Goal: Task Accomplishment & Management: Manage account settings

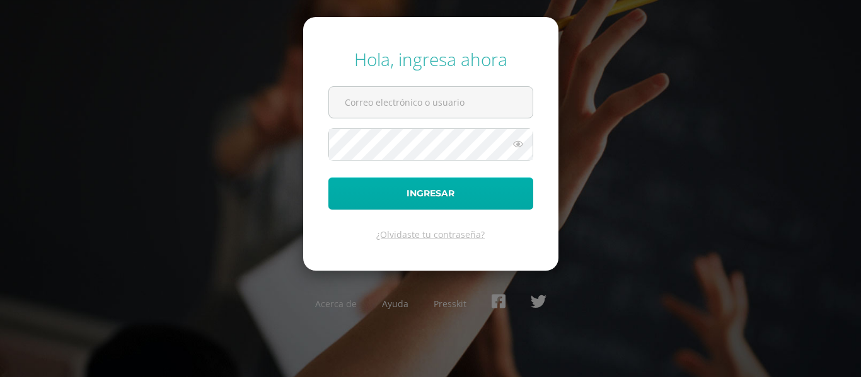
type input "ndelacruz@donbosco.edu.gt"
click at [391, 186] on button "Ingresar" at bounding box center [430, 194] width 205 height 32
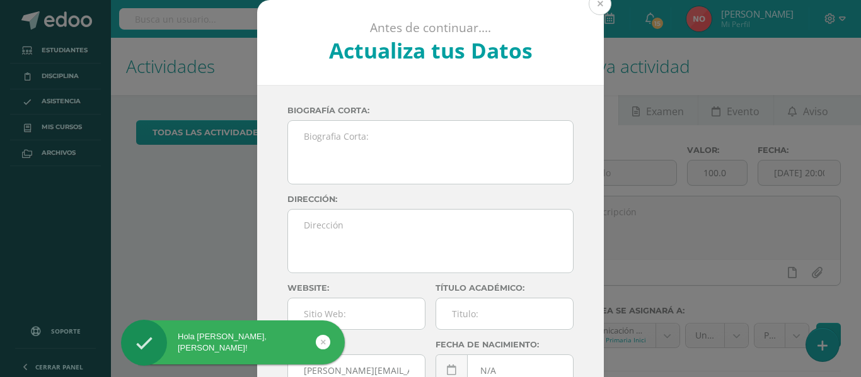
click at [590, 7] on button at bounding box center [599, 3] width 23 height 23
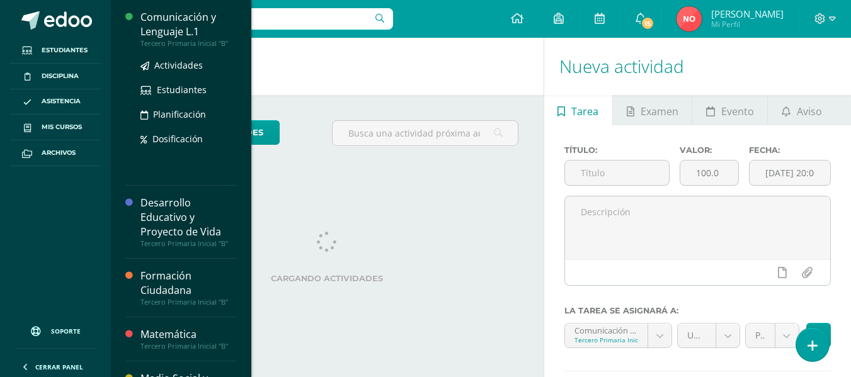
click at [164, 18] on div "Comunicación y Lenguaje L.1" at bounding box center [189, 24] width 96 height 29
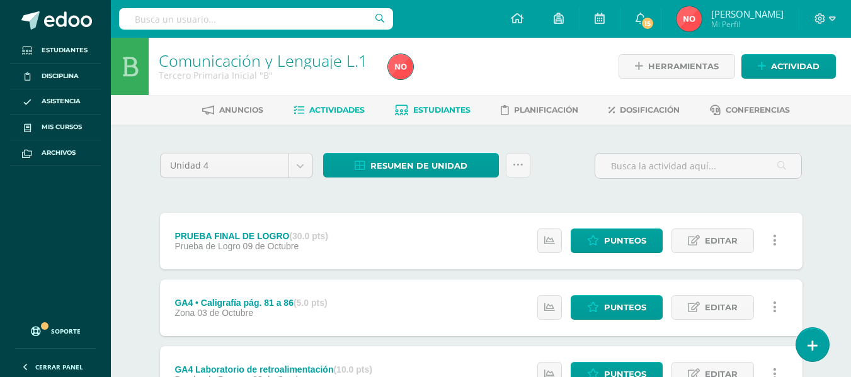
click at [434, 113] on span "Estudiantes" at bounding box center [441, 109] width 57 height 9
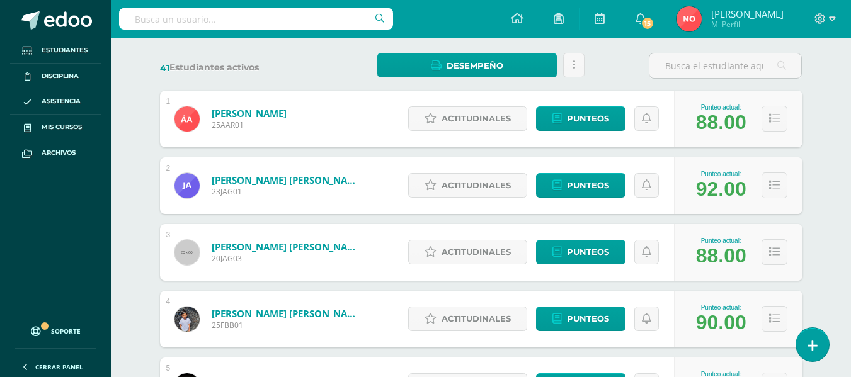
scroll to position [192, 0]
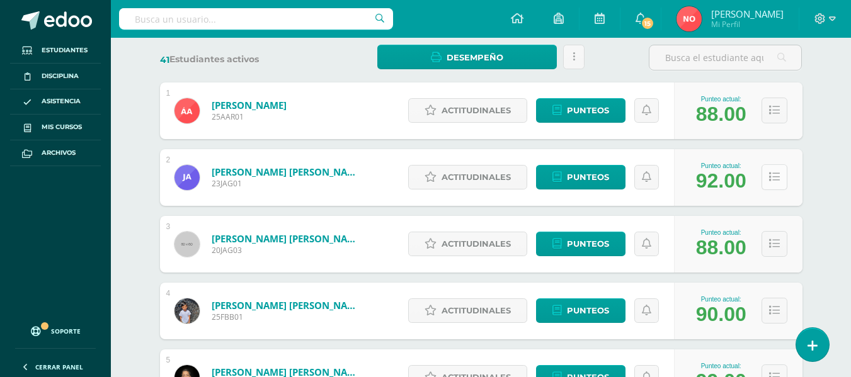
click at [774, 174] on icon at bounding box center [774, 177] width 11 height 11
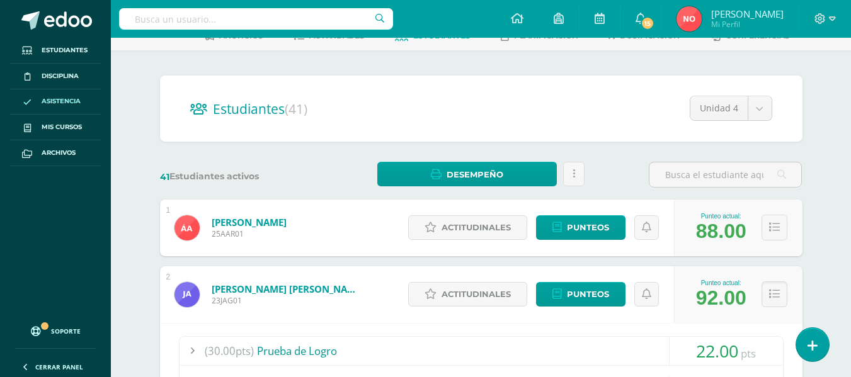
scroll to position [45, 0]
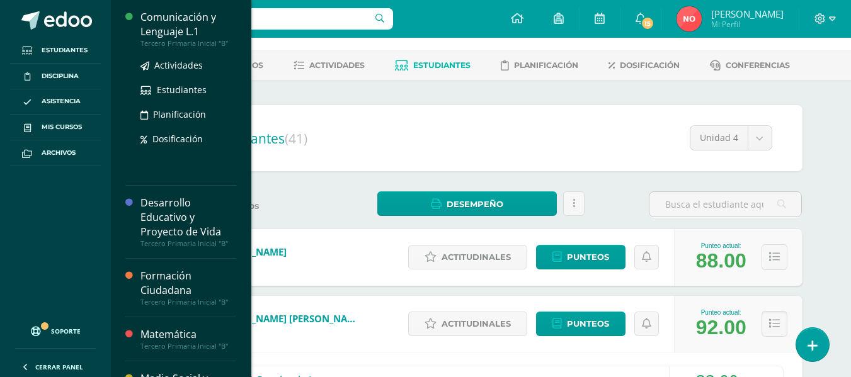
click at [166, 20] on div "Comunicación y Lenguaje L.1" at bounding box center [189, 24] width 96 height 29
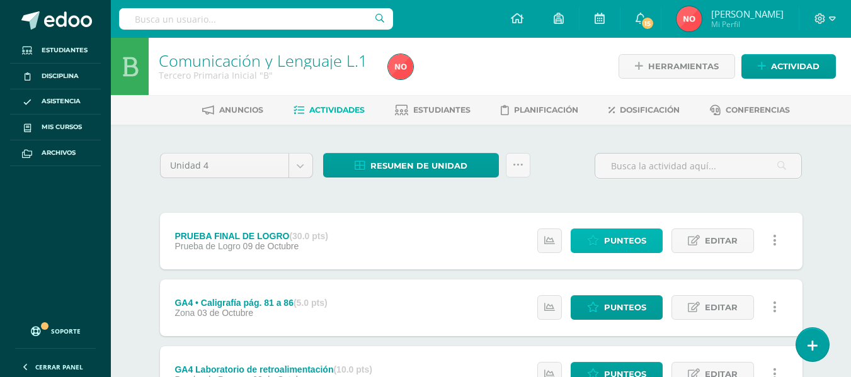
click at [615, 234] on span "Punteos" at bounding box center [625, 240] width 42 height 23
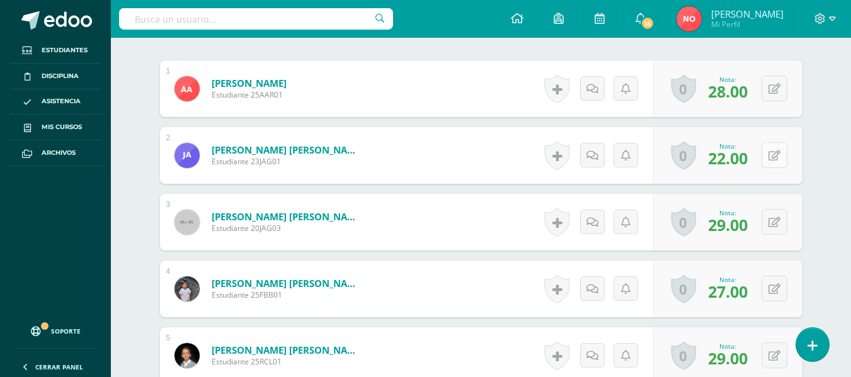
scroll to position [390, 0]
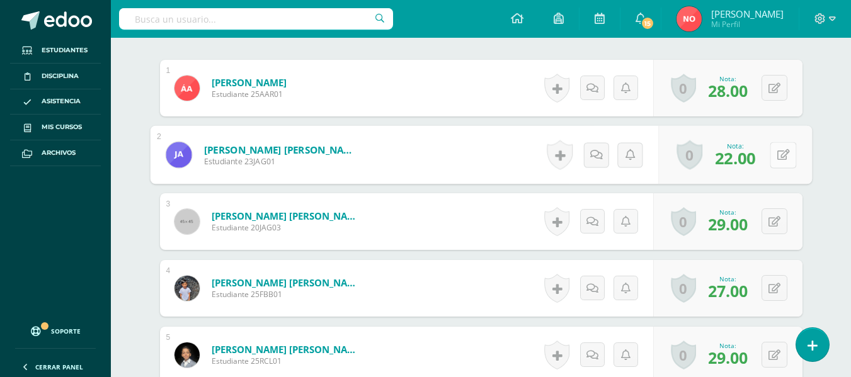
click at [779, 156] on icon at bounding box center [783, 154] width 13 height 11
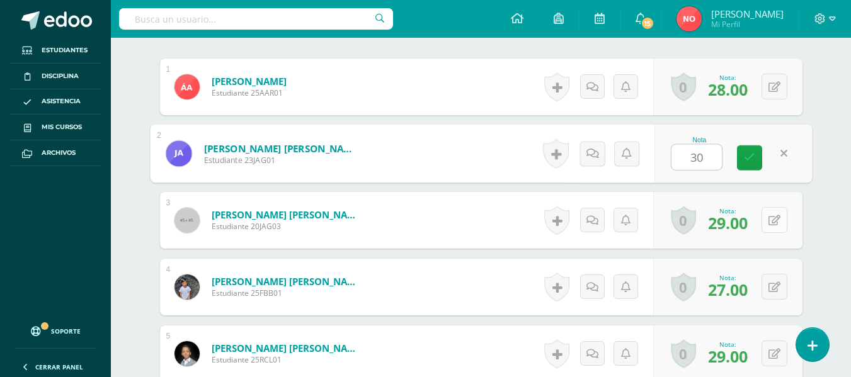
type input "30"
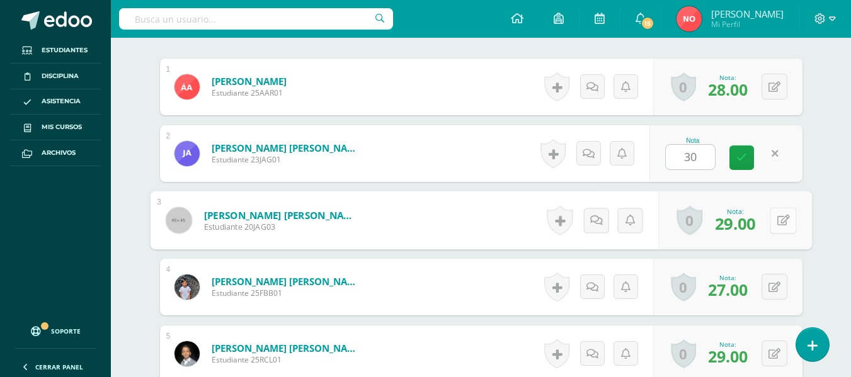
click at [779, 219] on icon at bounding box center [783, 220] width 13 height 11
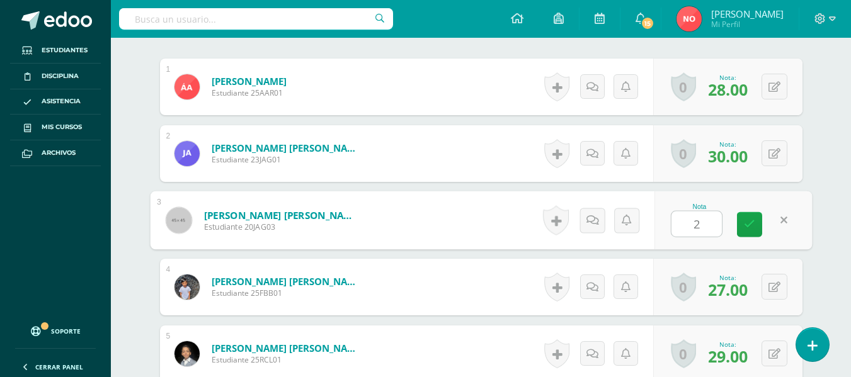
type input "22"
click at [752, 229] on icon at bounding box center [749, 224] width 11 height 11
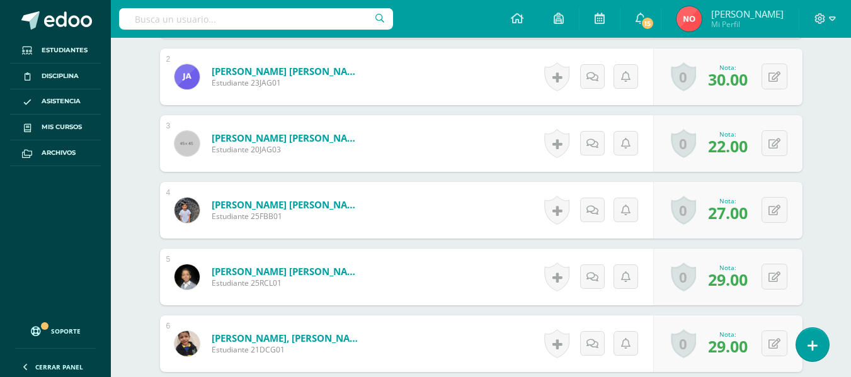
scroll to position [480, 0]
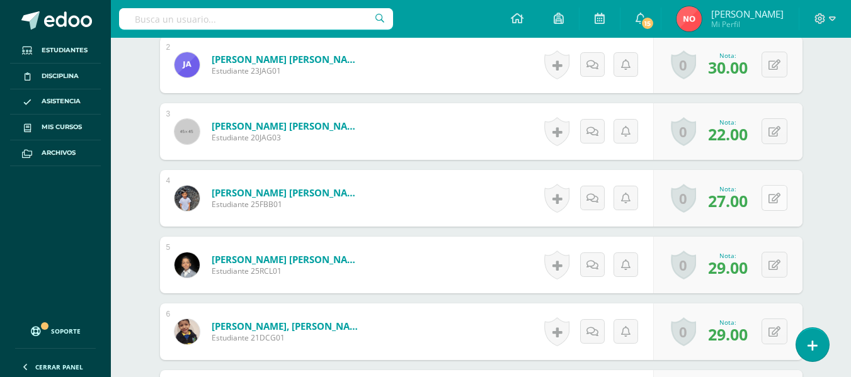
click at [773, 195] on button at bounding box center [775, 198] width 26 height 26
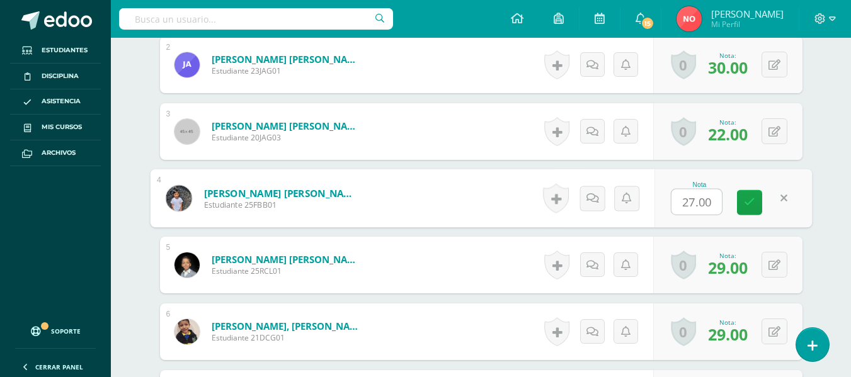
click at [696, 203] on input "27.00" at bounding box center [697, 202] width 50 height 25
type input "29.00"
click at [748, 202] on icon at bounding box center [749, 202] width 11 height 11
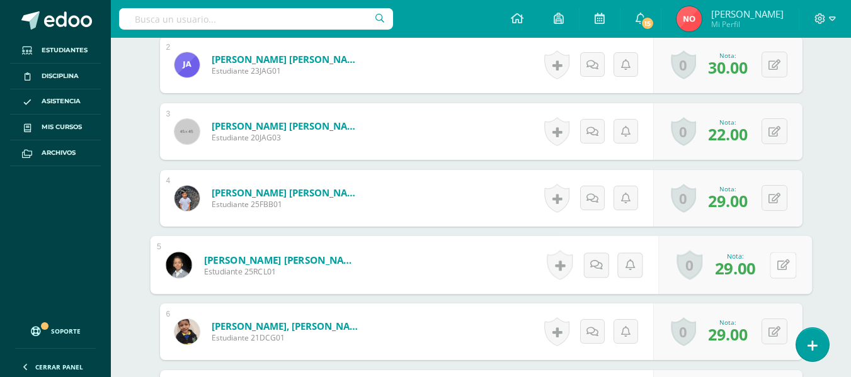
click at [779, 266] on icon at bounding box center [783, 265] width 13 height 11
click at [693, 268] on input "29.00" at bounding box center [697, 268] width 50 height 25
type input "27.00"
click at [738, 268] on link at bounding box center [749, 269] width 25 height 25
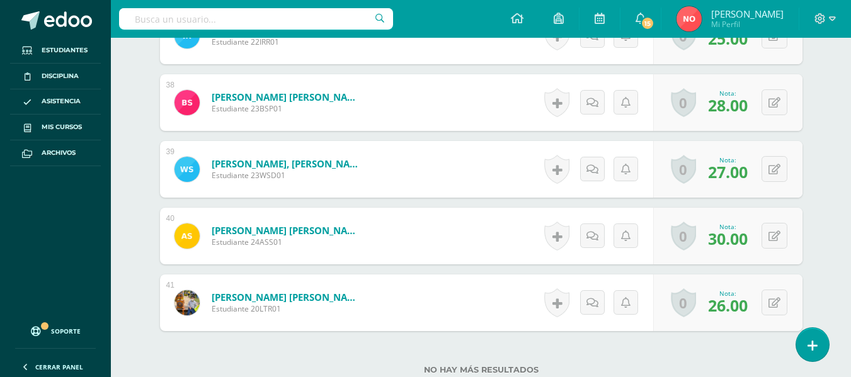
scroll to position [2852, 0]
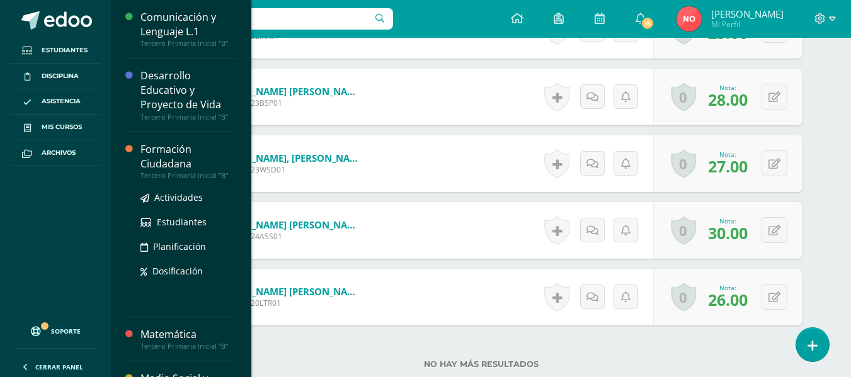
click at [163, 149] on div "Formación Ciudadana" at bounding box center [189, 156] width 96 height 29
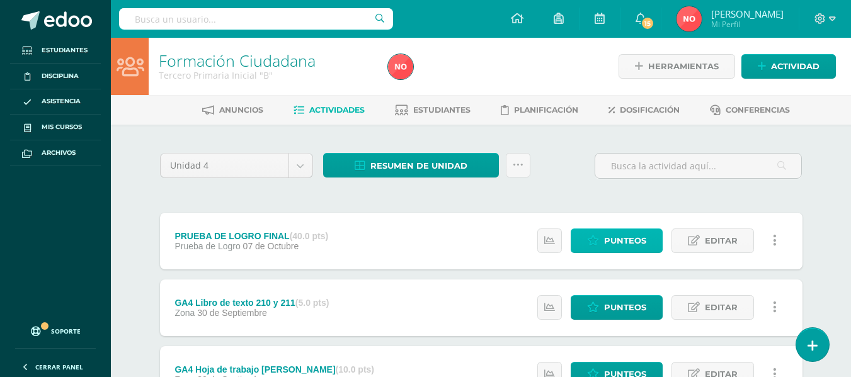
click at [629, 241] on span "Punteos" at bounding box center [625, 240] width 42 height 23
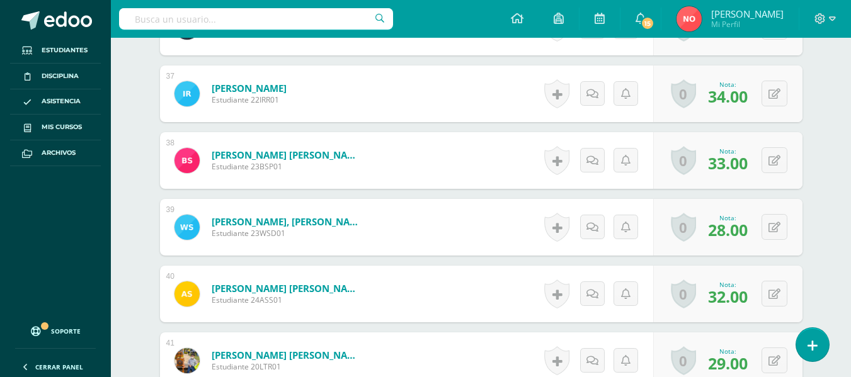
scroll to position [2853, 0]
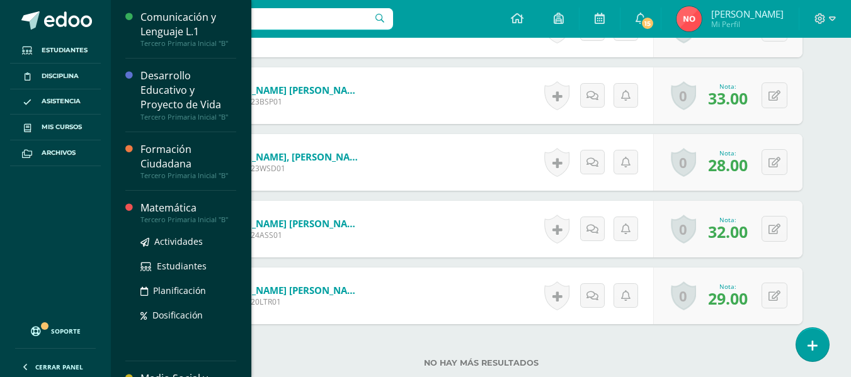
click at [173, 210] on div "Matemática" at bounding box center [189, 208] width 96 height 14
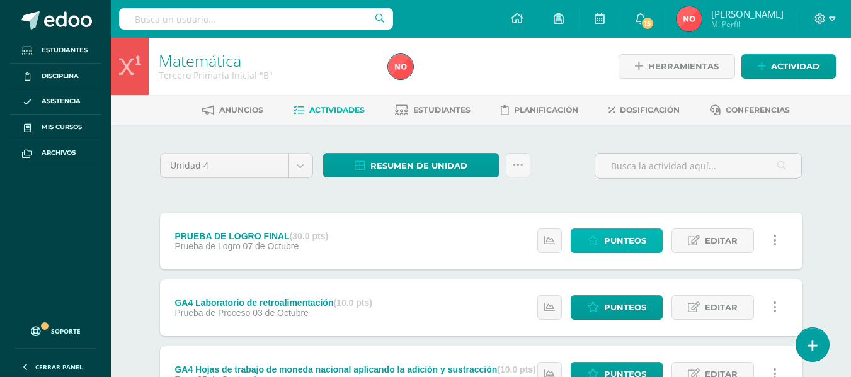
click at [629, 236] on span "Punteos" at bounding box center [625, 240] width 42 height 23
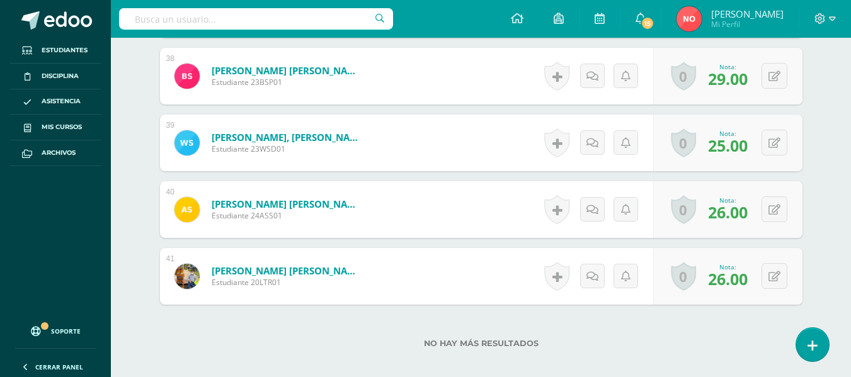
scroll to position [2896, 0]
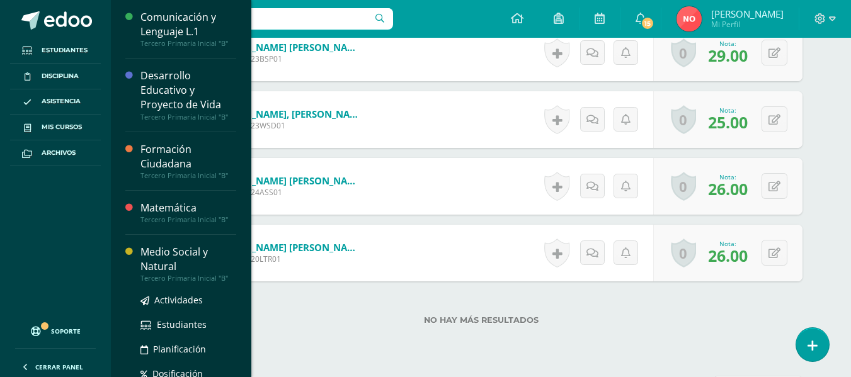
click at [158, 254] on div "Medio Social y Natural" at bounding box center [189, 259] width 96 height 29
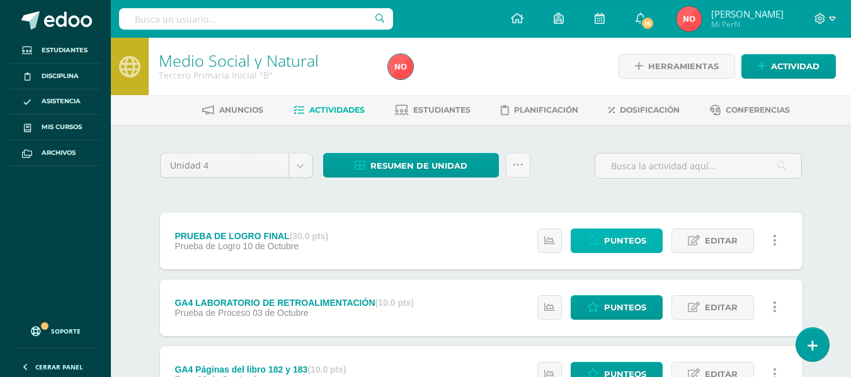
click at [621, 237] on span "Punteos" at bounding box center [625, 240] width 42 height 23
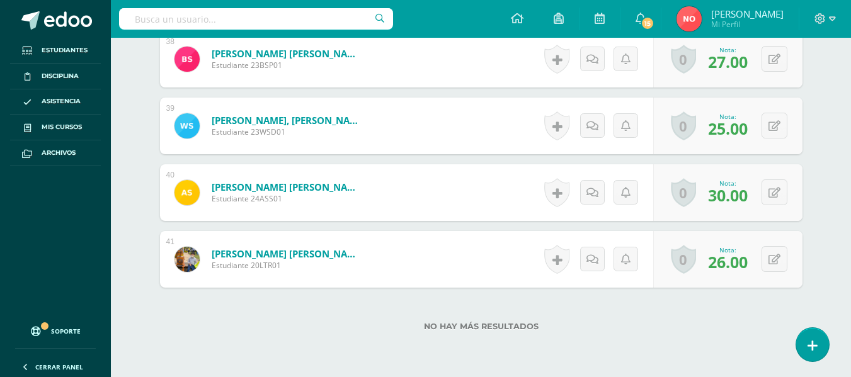
scroll to position [2896, 0]
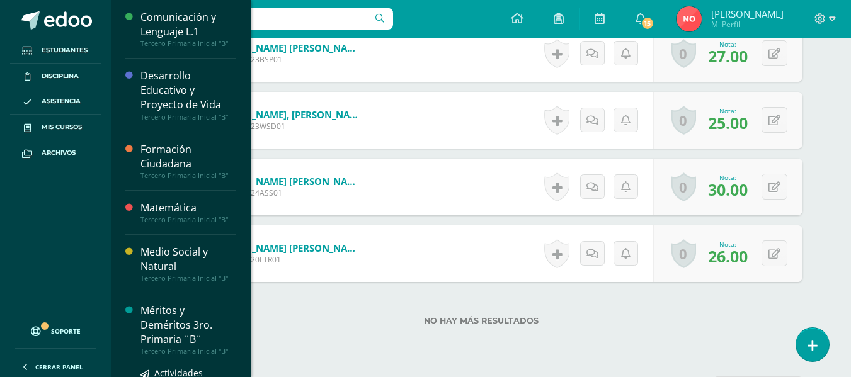
click at [177, 312] on div "Méritos y Deméritos 3ro. Primaria ¨B¨" at bounding box center [189, 325] width 96 height 43
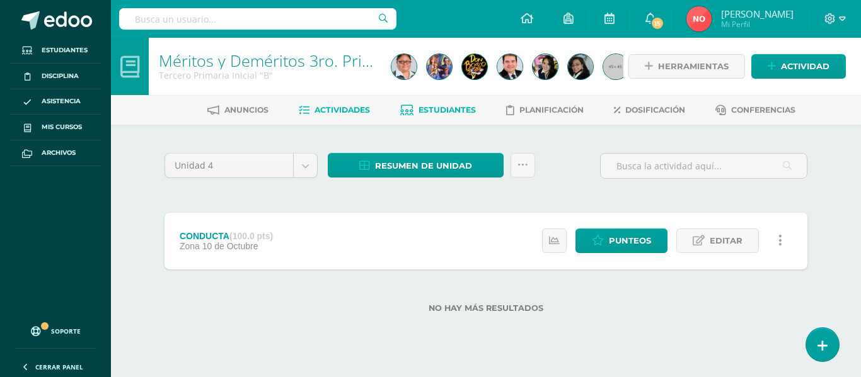
click at [443, 111] on span "Estudiantes" at bounding box center [446, 109] width 57 height 9
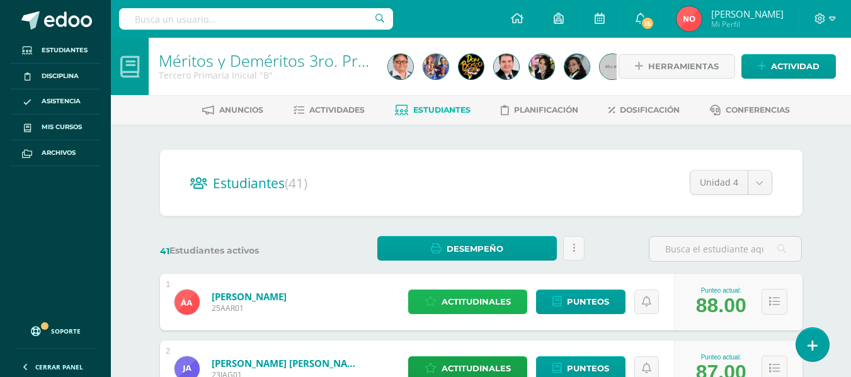
click at [495, 303] on span "Actitudinales" at bounding box center [476, 301] width 69 height 23
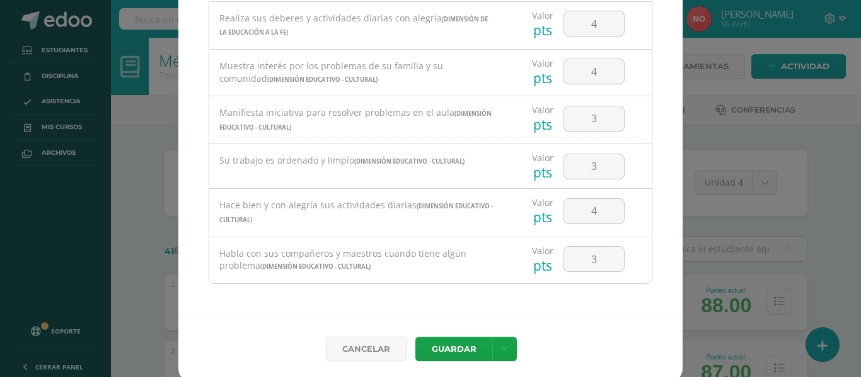
scroll to position [55, 0]
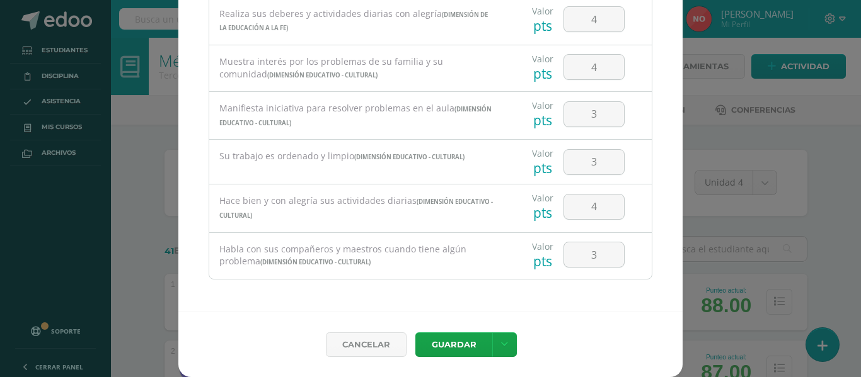
click at [826, 134] on div "Asignación de Actitudinales [PERSON_NAME] Santiago [PERSON_NAME] Todas las Cate…" at bounding box center [430, 161] width 851 height 432
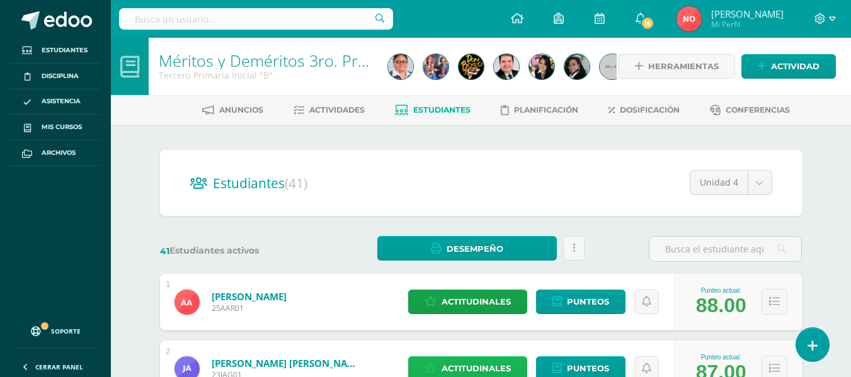
click at [483, 362] on span "Actitudinales" at bounding box center [476, 368] width 69 height 23
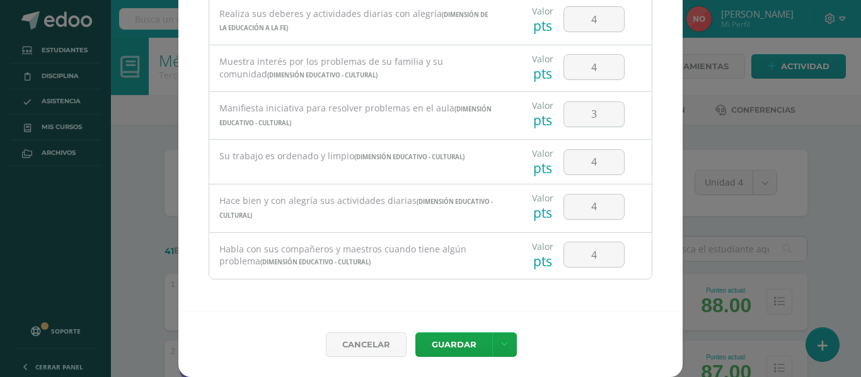
click at [752, 134] on div "Asignación de Actitudinales de [PERSON_NAME] de [PERSON_NAME] Todas las Categor…" at bounding box center [430, 161] width 851 height 432
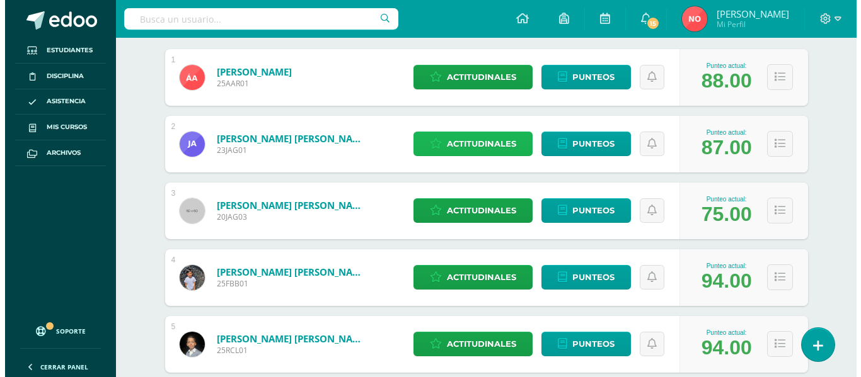
scroll to position [234, 0]
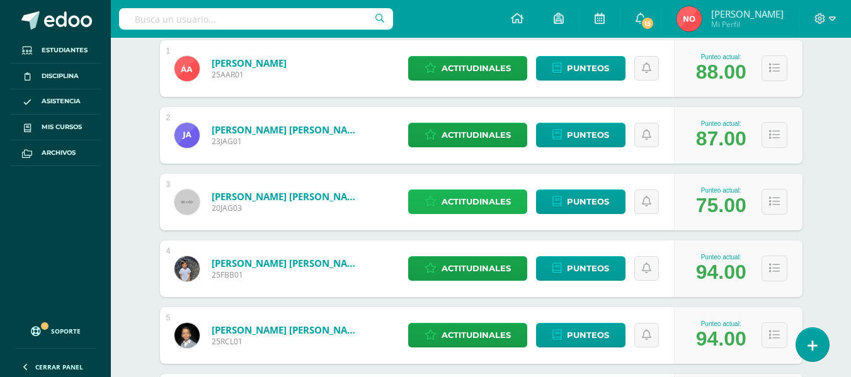
click at [459, 197] on span "Actitudinales" at bounding box center [476, 201] width 69 height 23
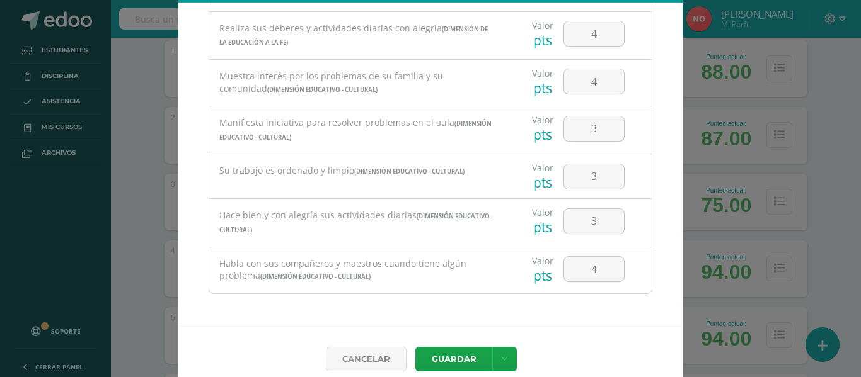
scroll to position [55, 0]
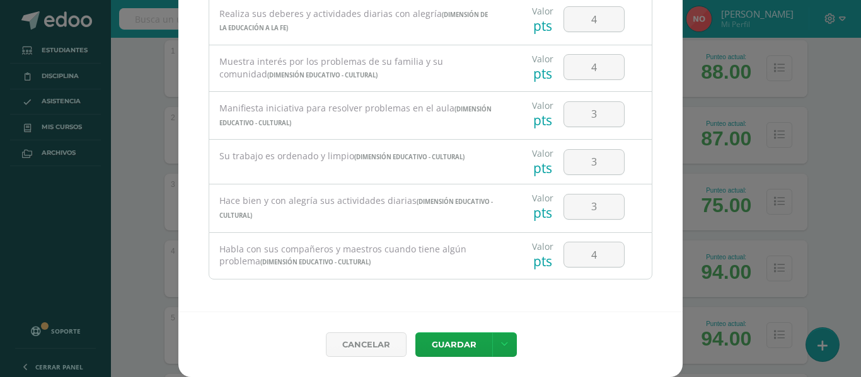
click at [840, 158] on div "Asignación de Actitudinales de [PERSON_NAME] Todas las Categorias Todas las Cat…" at bounding box center [430, 161] width 851 height 432
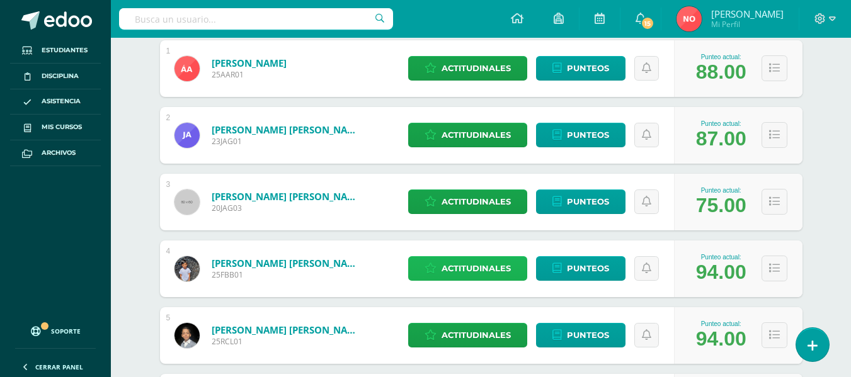
click at [474, 265] on span "Actitudinales" at bounding box center [476, 268] width 69 height 23
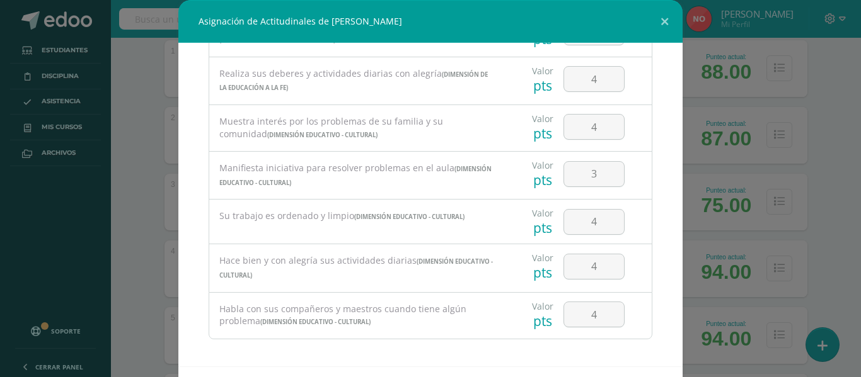
scroll to position [846, 0]
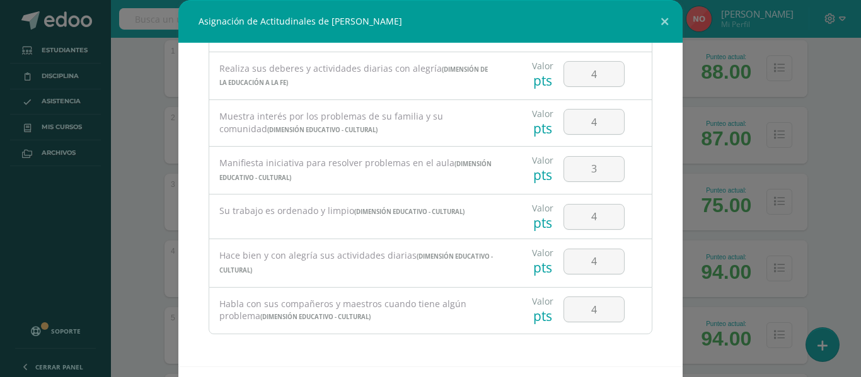
click at [831, 134] on div "Asignación de Actitudinales de [PERSON_NAME] Todas las Categorias Todas las Cat…" at bounding box center [430, 216] width 851 height 432
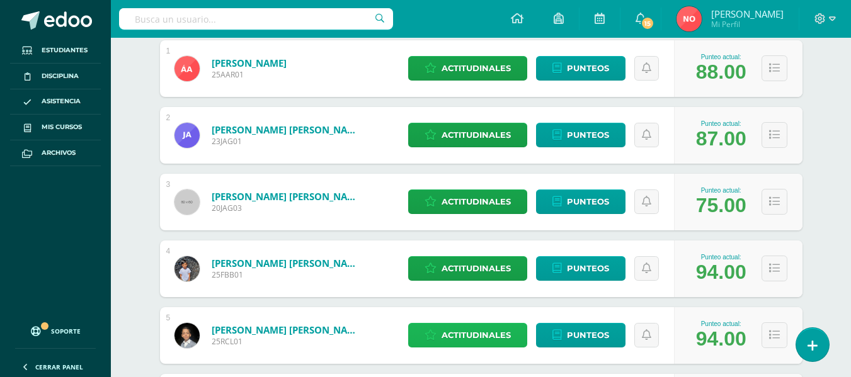
click at [471, 328] on span "Actitudinales" at bounding box center [476, 335] width 69 height 23
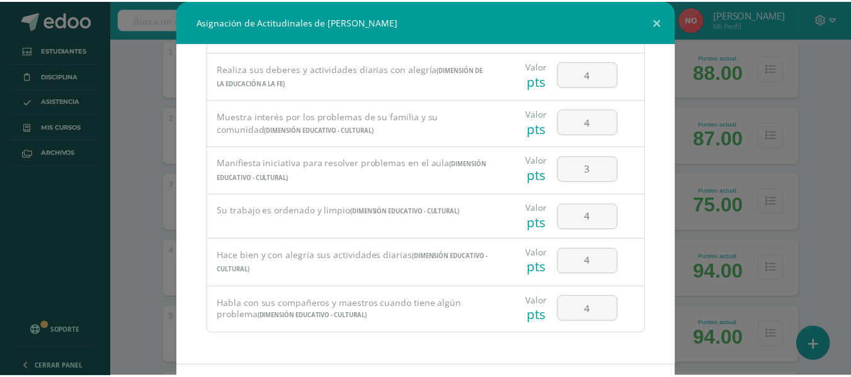
scroll to position [55, 0]
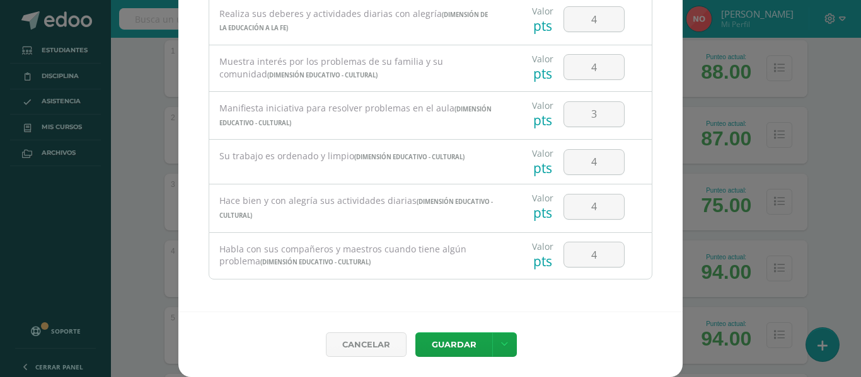
click at [829, 147] on div "Asignación de Actitudinales de [PERSON_NAME] Todas las Categorias Todas las Cat…" at bounding box center [430, 161] width 851 height 432
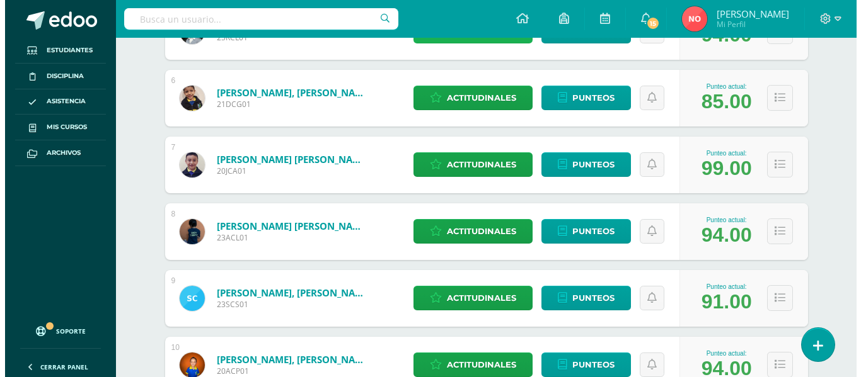
scroll to position [553, 0]
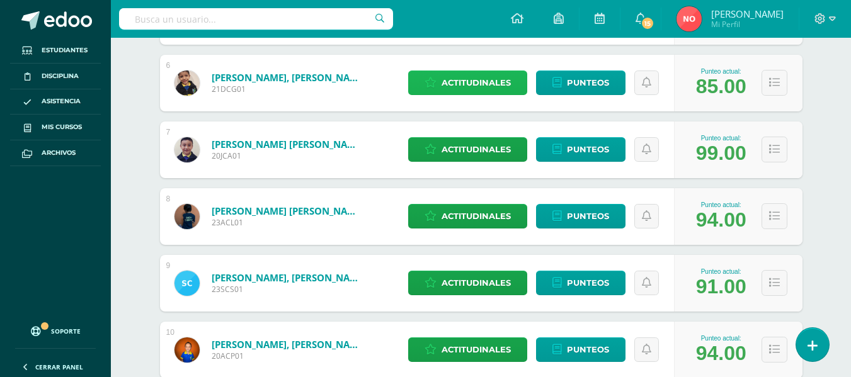
click at [456, 87] on span "Actitudinales" at bounding box center [476, 82] width 69 height 23
